Goal: Navigation & Orientation: Find specific page/section

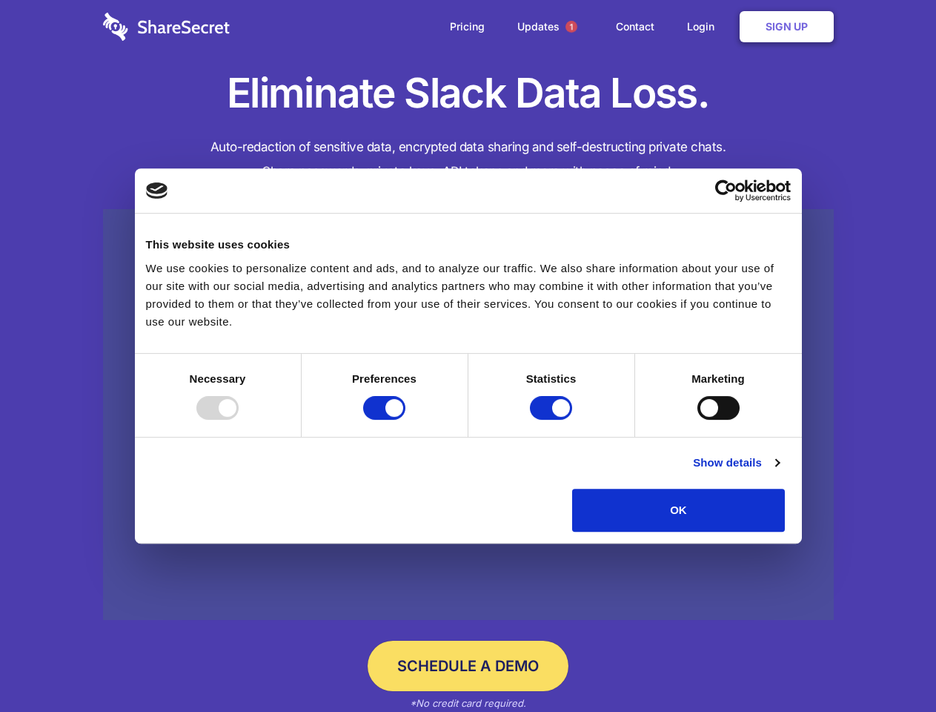
click at [239, 420] on div at bounding box center [217, 408] width 42 height 24
click at [406, 420] on input "Preferences" at bounding box center [384, 408] width 42 height 24
checkbox input "false"
click at [553, 420] on input "Statistics" at bounding box center [551, 408] width 42 height 24
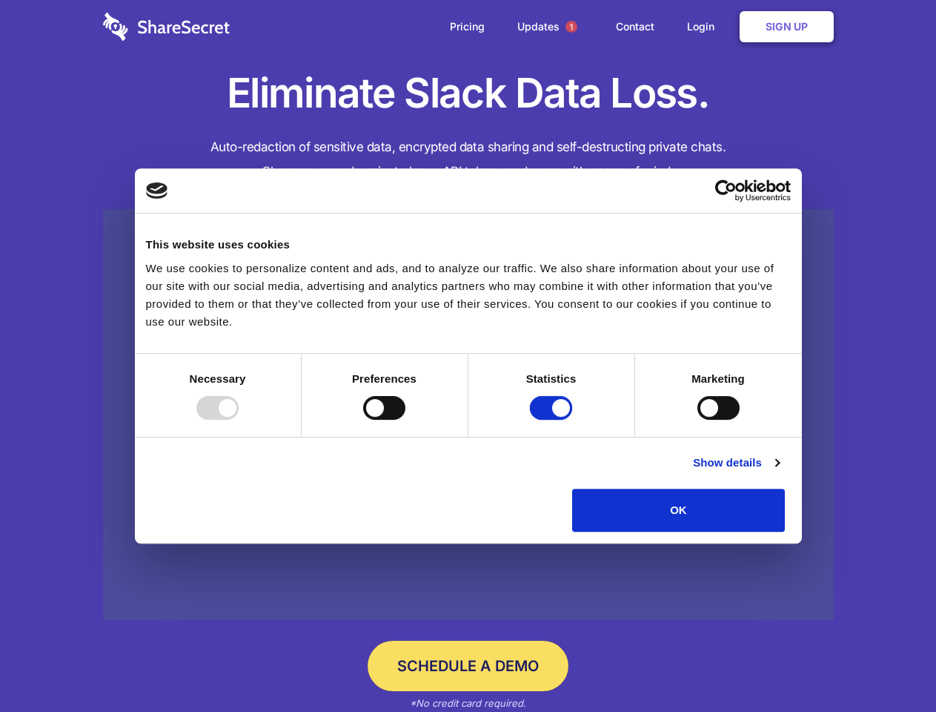
checkbox input "false"
click at [698, 420] on input "Marketing" at bounding box center [719, 408] width 42 height 24
checkbox input "true"
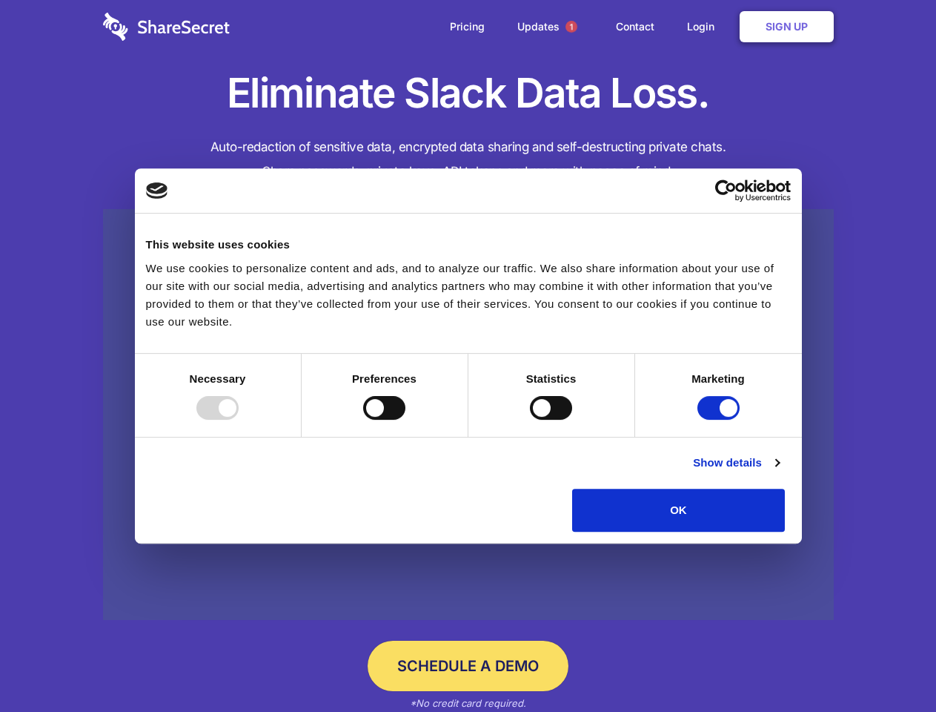
click at [779, 472] on link "Show details" at bounding box center [736, 463] width 86 height 18
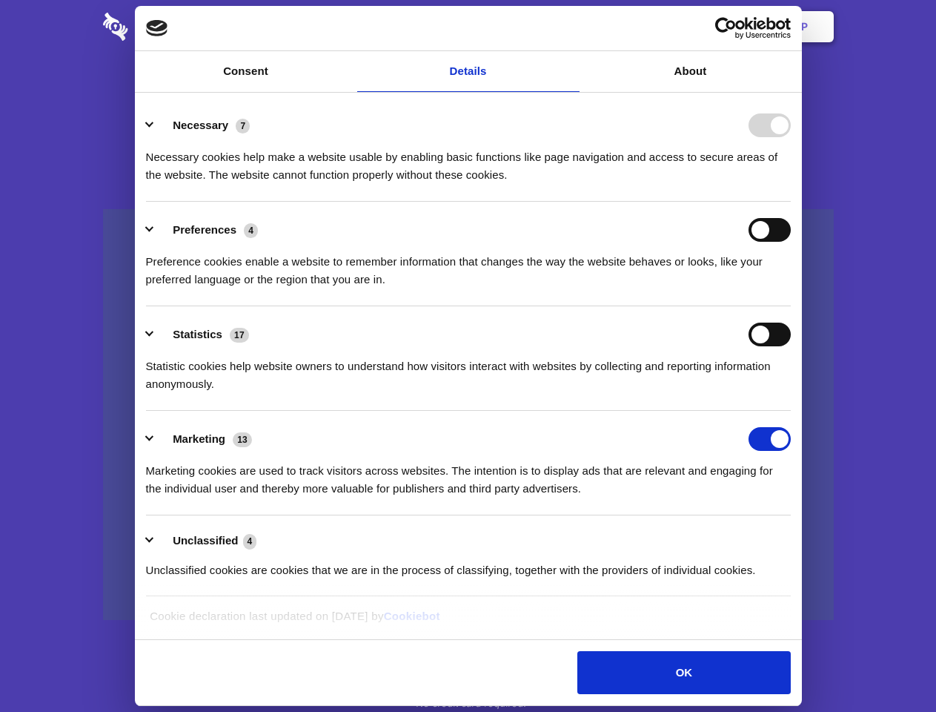
click at [791, 202] on li "Necessary 7 Necessary cookies help make a website usable by enabling basic func…" at bounding box center [468, 149] width 645 height 105
click at [571, 27] on span "1" at bounding box center [572, 27] width 12 height 12
